Goal: Task Accomplishment & Management: Use online tool/utility

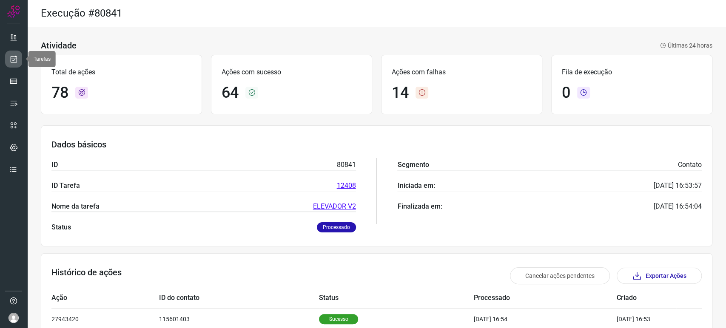
click at [11, 60] on icon at bounding box center [13, 59] width 9 height 9
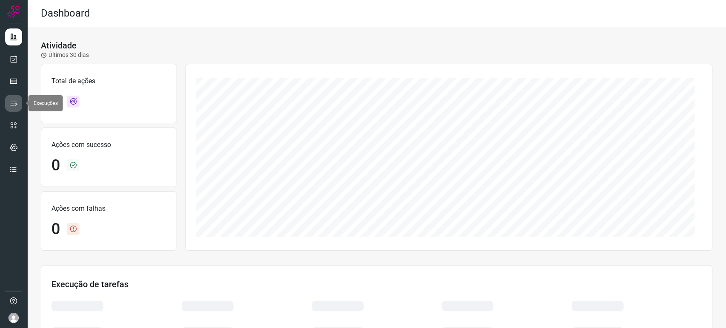
click at [14, 104] on icon at bounding box center [13, 103] width 9 height 9
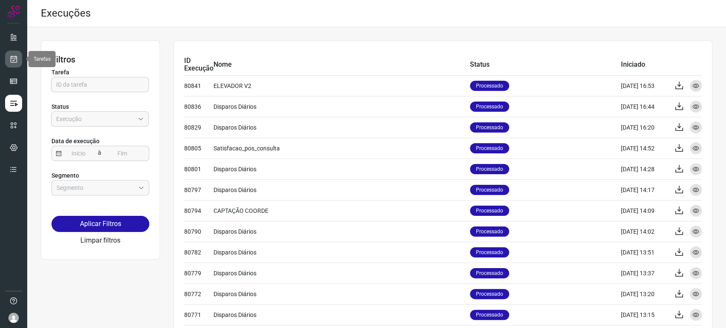
click at [13, 62] on icon at bounding box center [13, 59] width 9 height 9
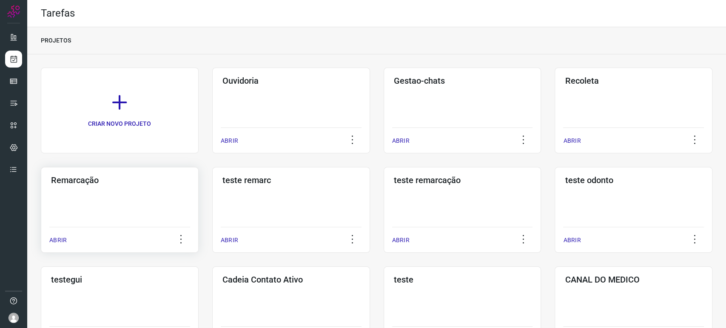
click at [212, 198] on div "Remarcação ABRIR" at bounding box center [291, 210] width 158 height 86
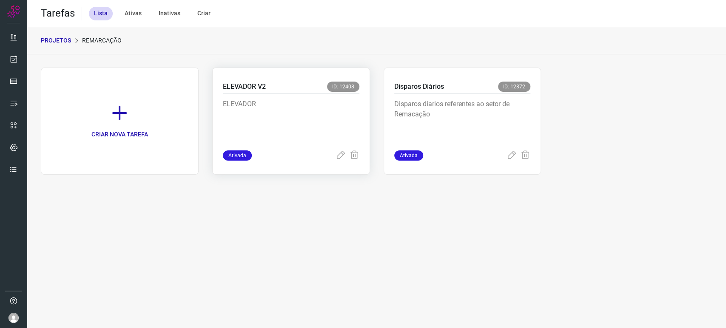
click at [285, 131] on p "ELEVADOR" at bounding box center [287, 120] width 128 height 43
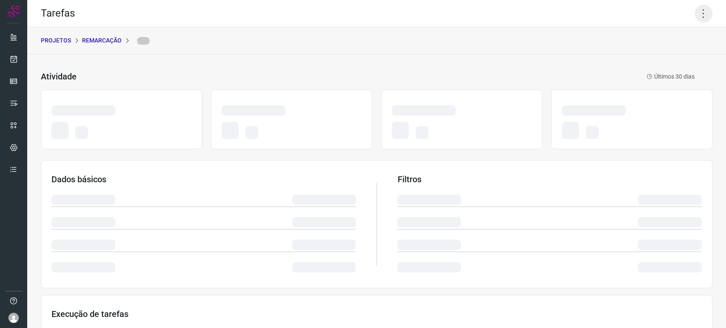
click at [694, 10] on icon at bounding box center [703, 14] width 18 height 18
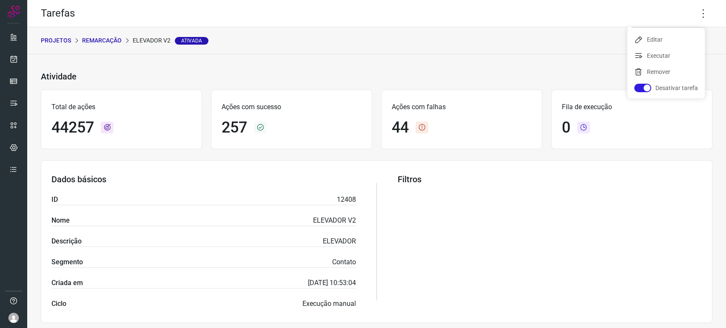
click at [662, 47] on ul "Editar Executar Remover Desativar tarefa" at bounding box center [665, 63] width 77 height 71
click at [659, 55] on li "Executar" at bounding box center [665, 56] width 77 height 14
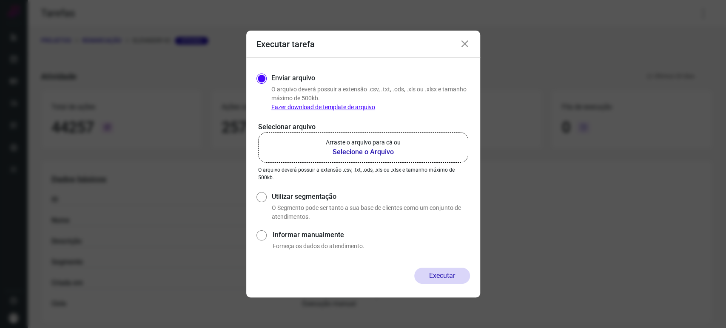
click at [367, 152] on b "Selecione o Arquivo" at bounding box center [363, 152] width 75 height 10
click at [0, 0] on input "Arraste o arquivo para cá ou Selecione o Arquivo" at bounding box center [0, 0] width 0 height 0
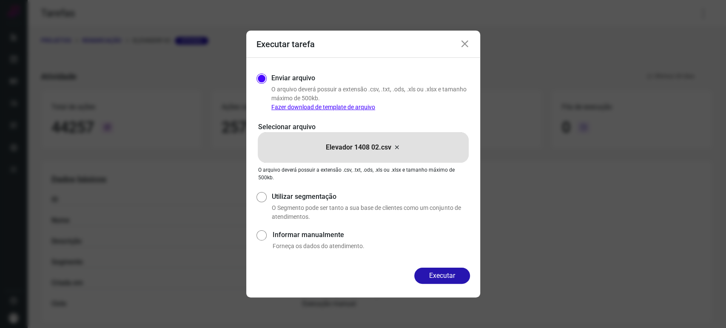
click at [461, 43] on icon at bounding box center [465, 44] width 10 height 10
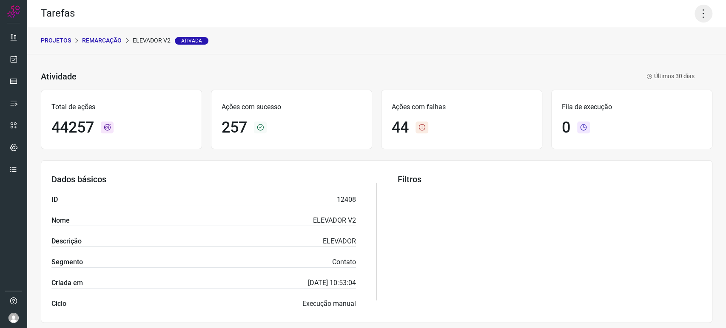
click at [704, 5] on icon at bounding box center [703, 14] width 18 height 18
click at [668, 55] on li "Executar" at bounding box center [665, 56] width 77 height 14
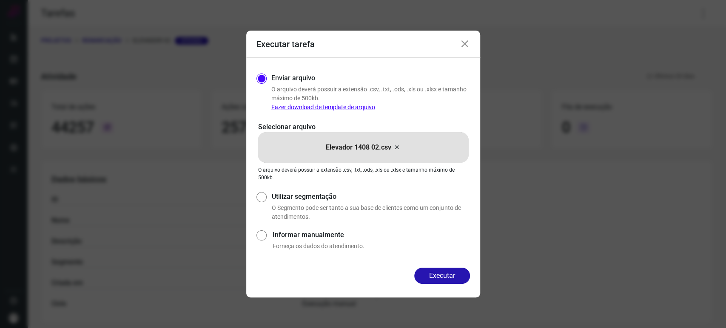
click at [465, 42] on icon at bounding box center [465, 44] width 10 height 10
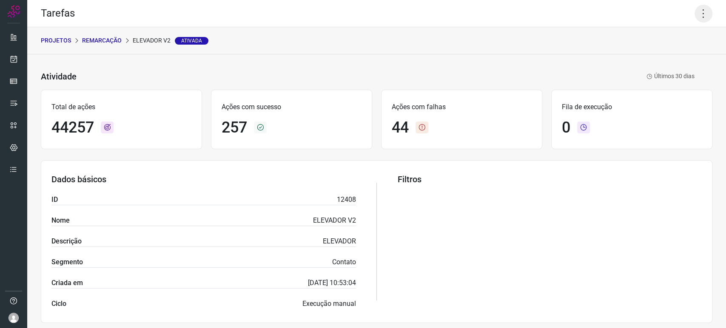
click at [694, 13] on icon at bounding box center [703, 14] width 18 height 18
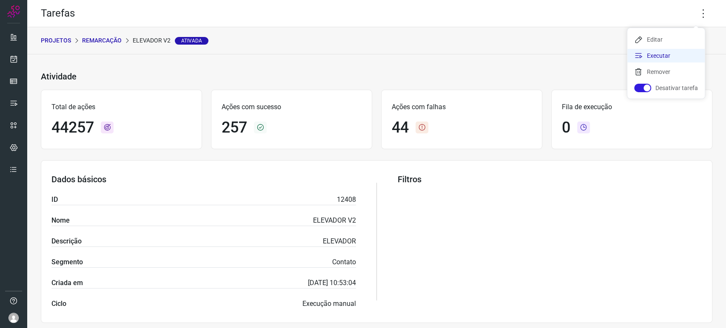
click at [652, 51] on li "Executar" at bounding box center [665, 56] width 77 height 14
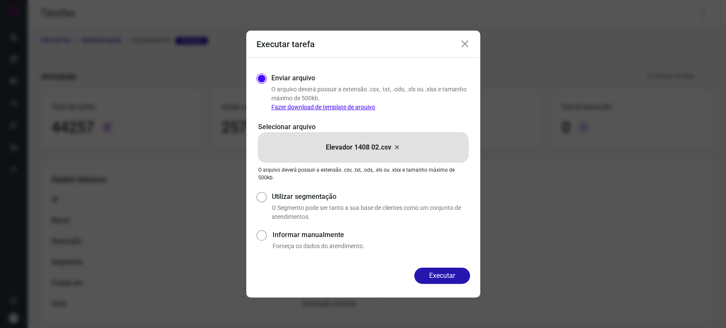
click at [443, 278] on button "Executar" at bounding box center [442, 276] width 56 height 16
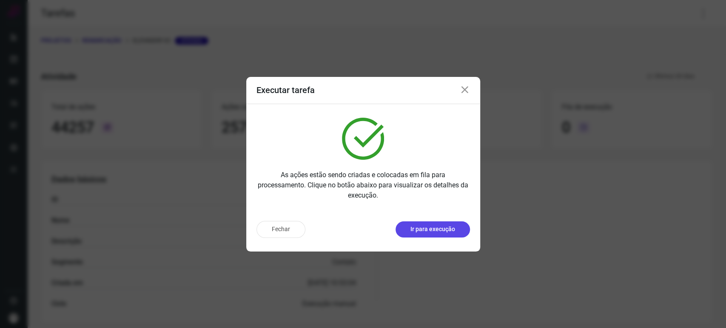
click at [429, 228] on p "Ir para execução" at bounding box center [432, 229] width 45 height 9
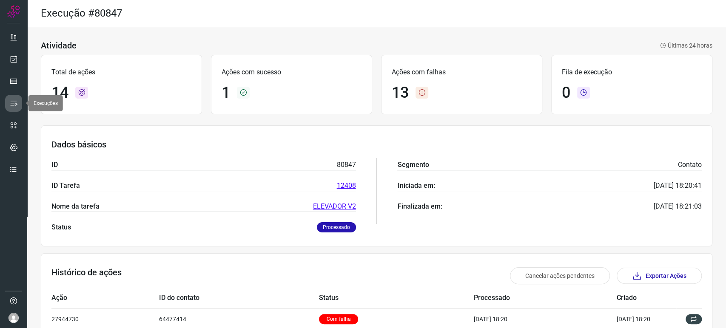
click at [18, 107] on link at bounding box center [13, 103] width 17 height 17
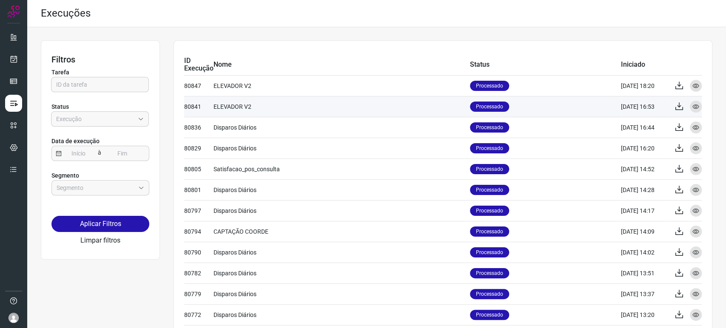
click at [681, 105] on td "Exportar Visualizar" at bounding box center [685, 107] width 34 height 20
click at [692, 105] on icon at bounding box center [695, 106] width 7 height 7
